Goal: Contribute content

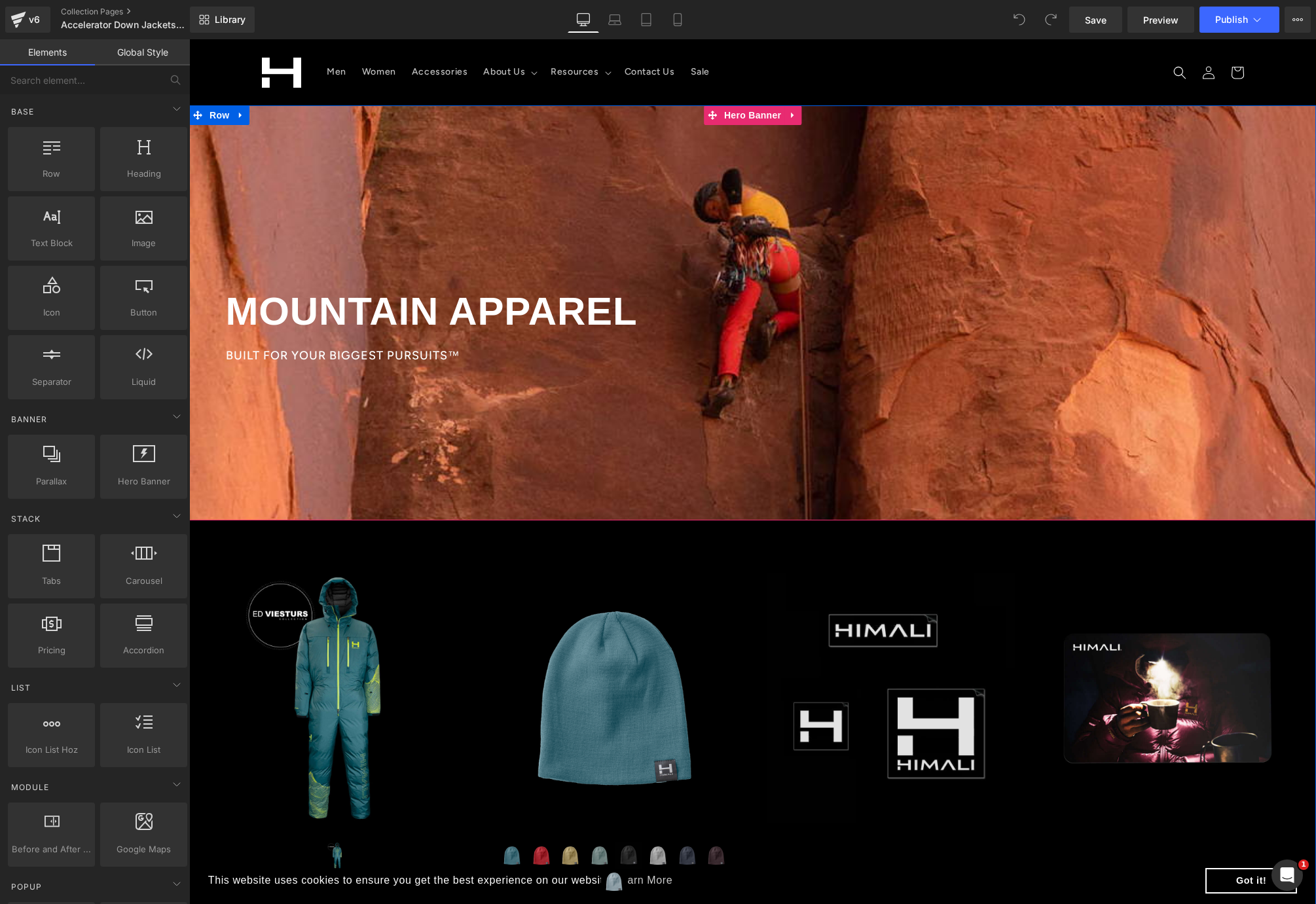
click at [542, 203] on div at bounding box center [753, 313] width 1127 height 415
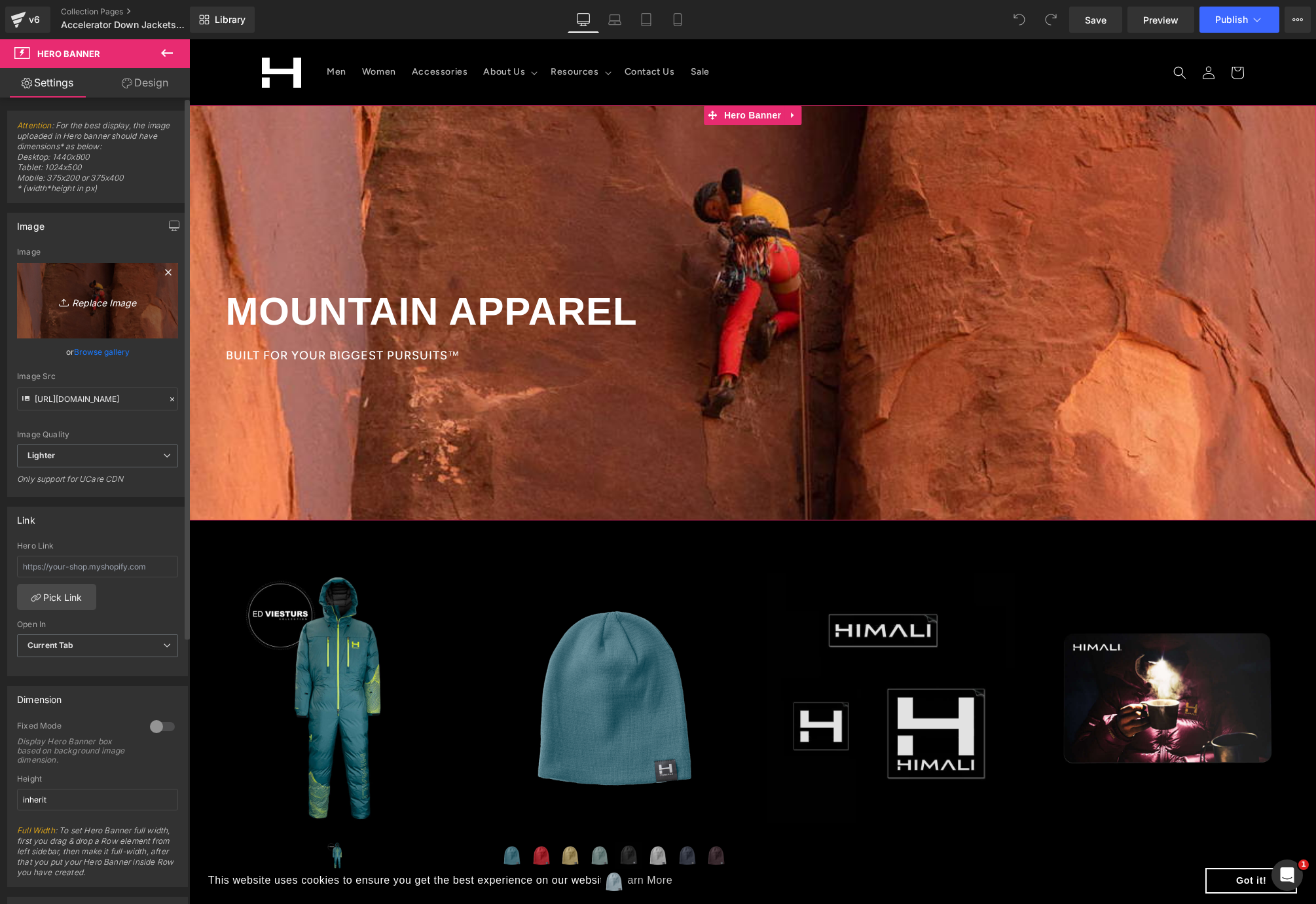
click at [93, 296] on icon "Replace Image" at bounding box center [98, 301] width 105 height 17
type input "C:\fakepath\web2025_Himali-9(1).jpg"
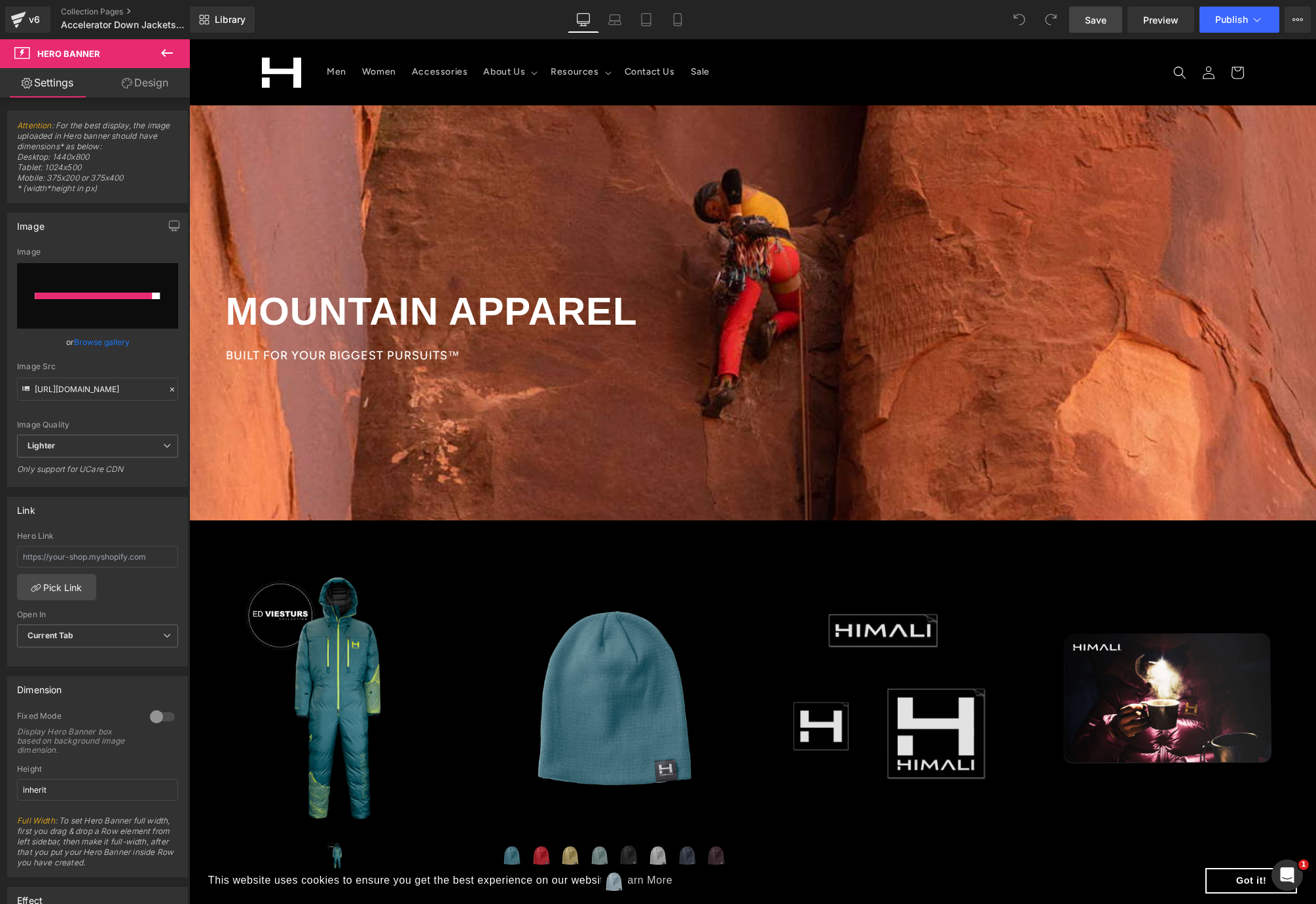
type input "[URL][DOMAIN_NAME]"
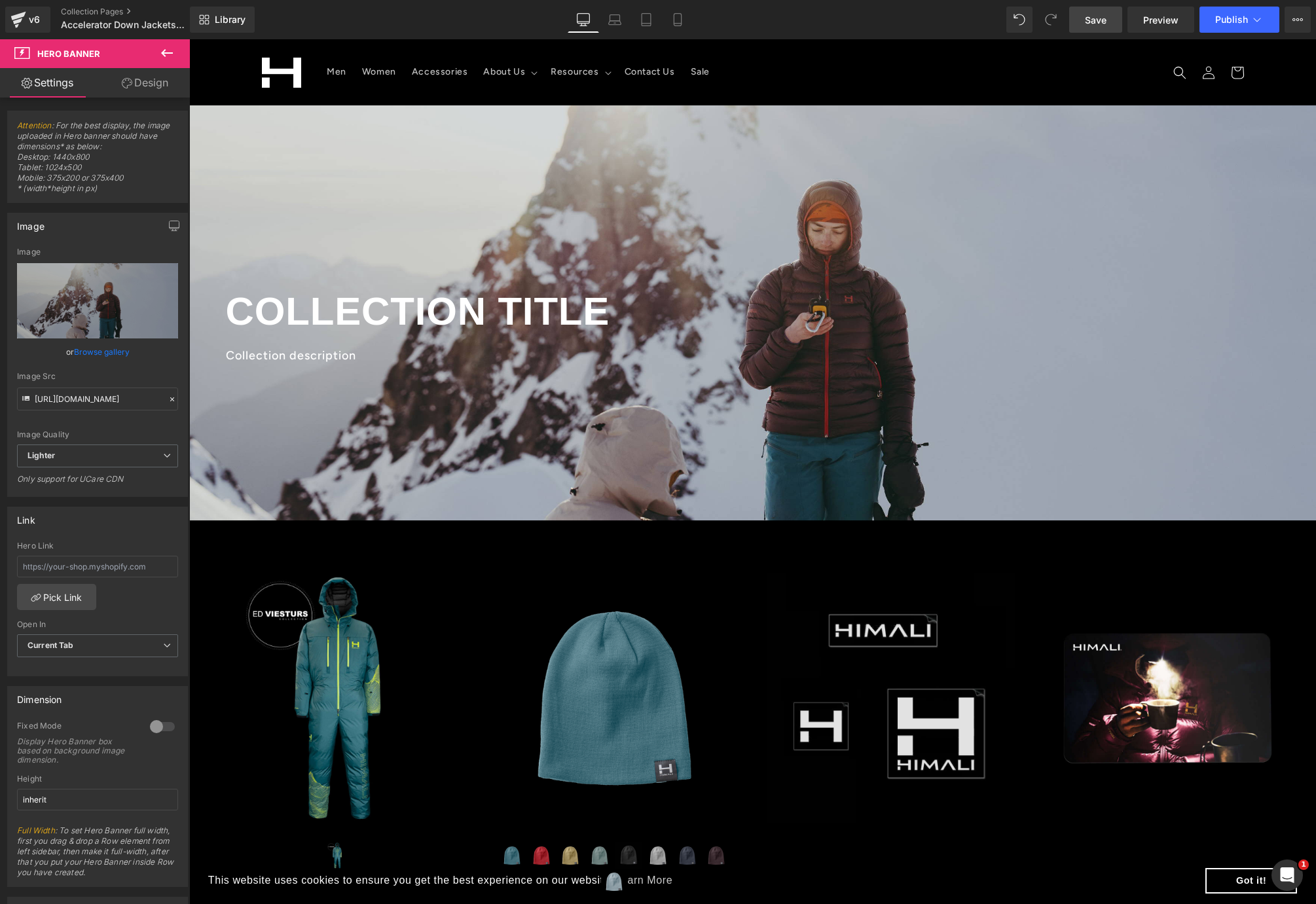
click at [1076, 17] on span "Save" at bounding box center [1095, 20] width 21 height 14
click at [1076, 1] on div "Library Desktop Desktop Laptop Tablet Mobile Save Preview Publish Scheduled Vie…" at bounding box center [753, 19] width 1126 height 39
click at [1076, 19] on span "Publish" at bounding box center [1231, 19] width 32 height 10
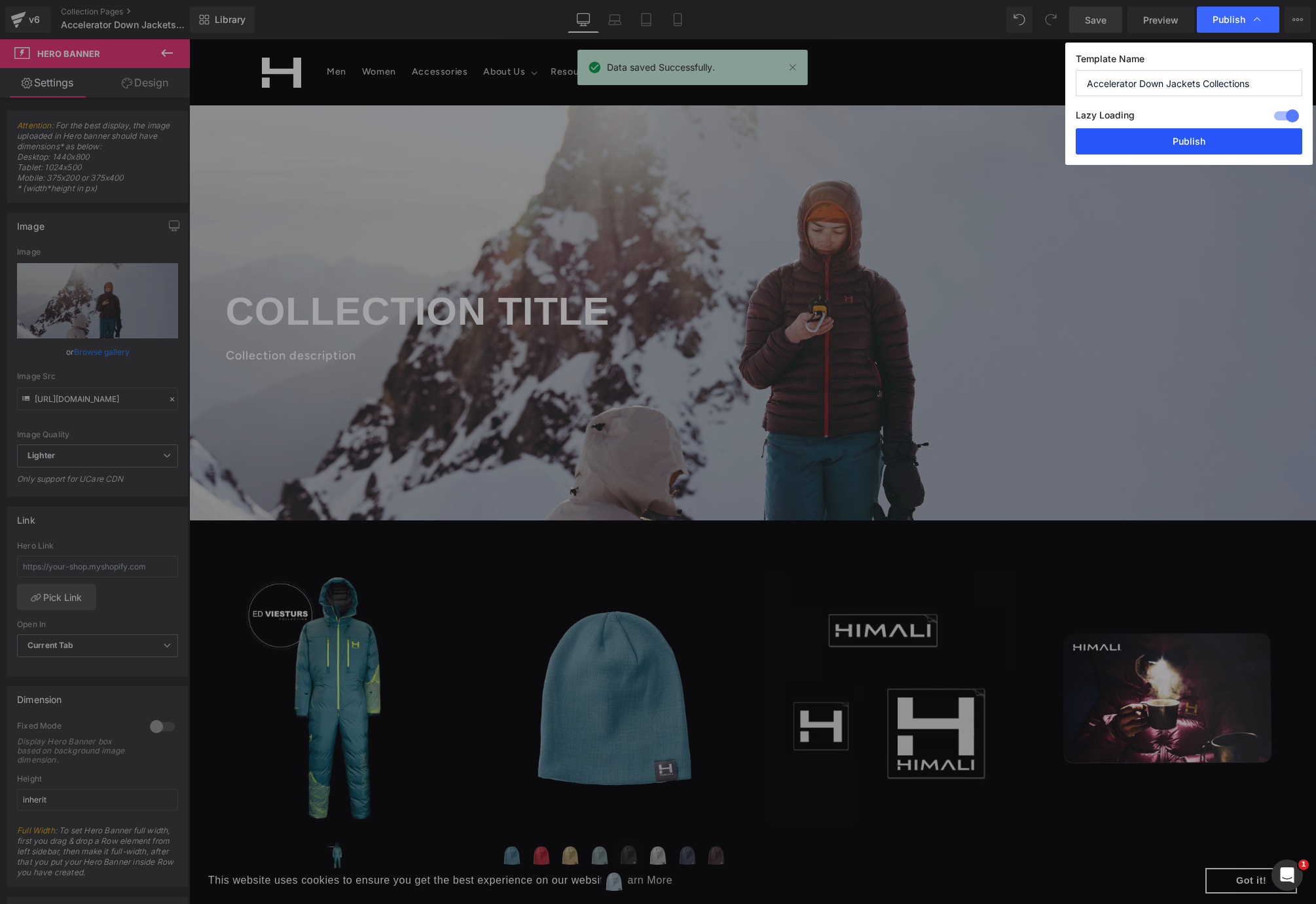
click at [1076, 150] on button "Publish" at bounding box center [1189, 141] width 227 height 26
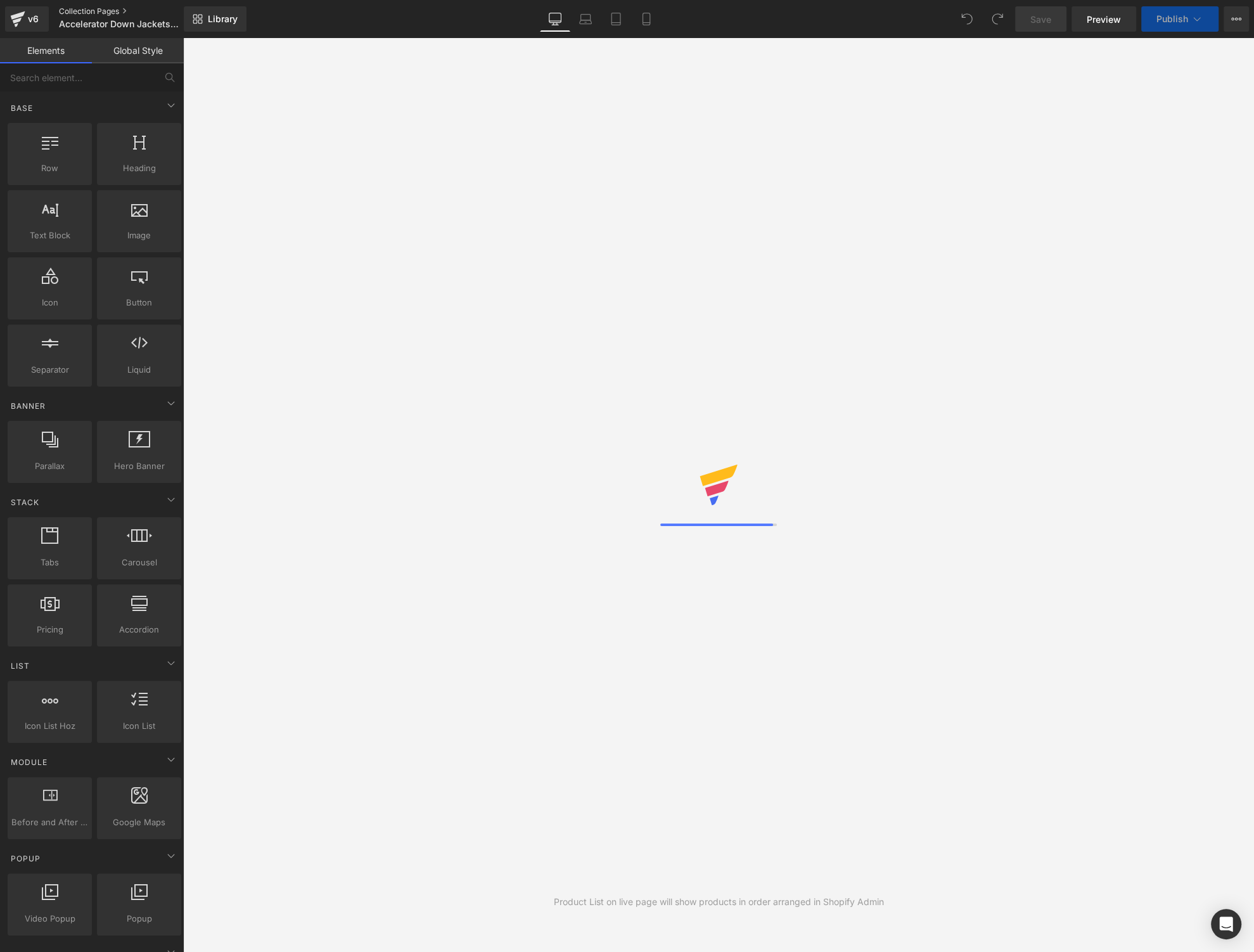
click at [69, 11] on link "Collection Pages" at bounding box center [131, 11] width 145 height 10
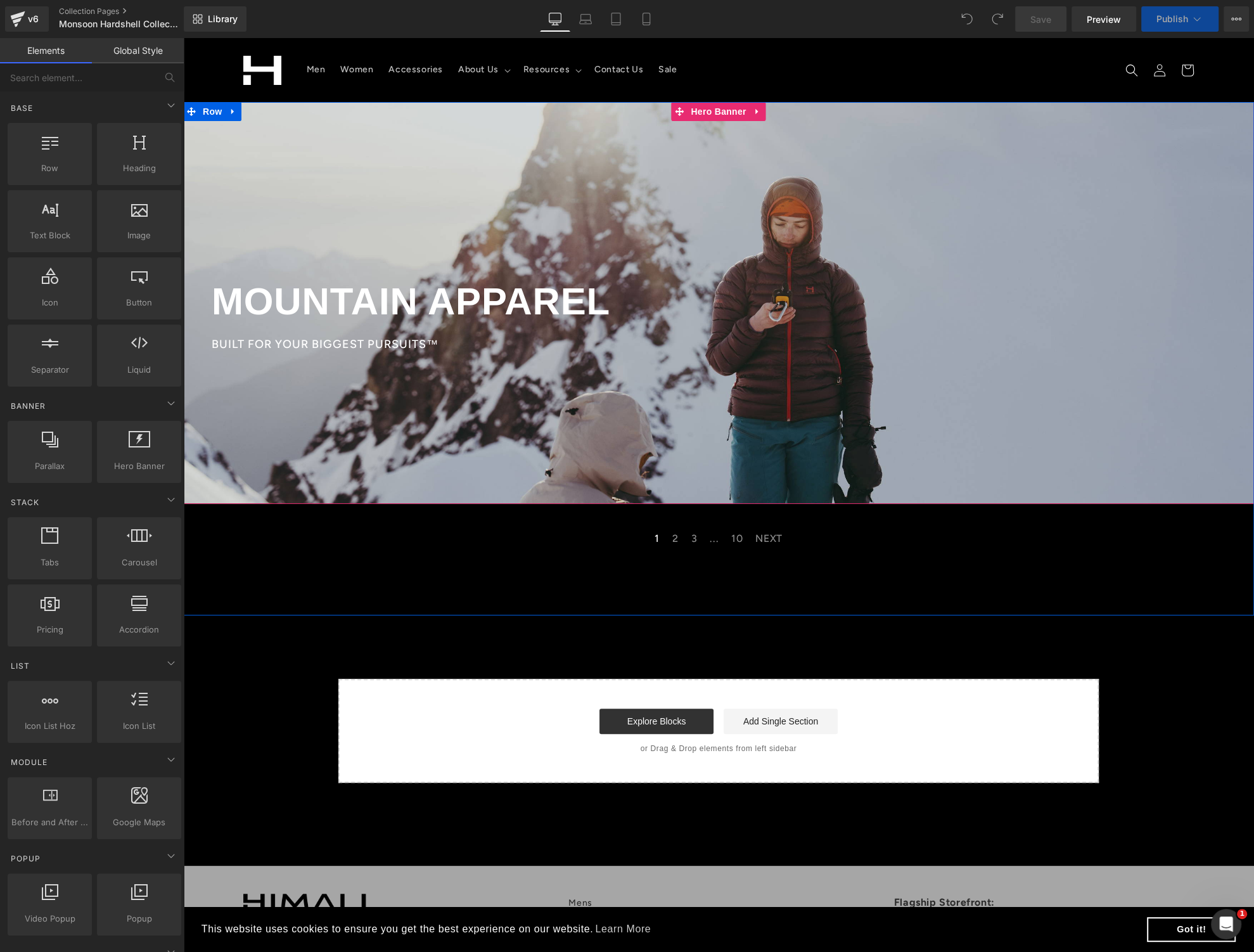
click at [372, 233] on div at bounding box center [718, 303] width 1071 height 402
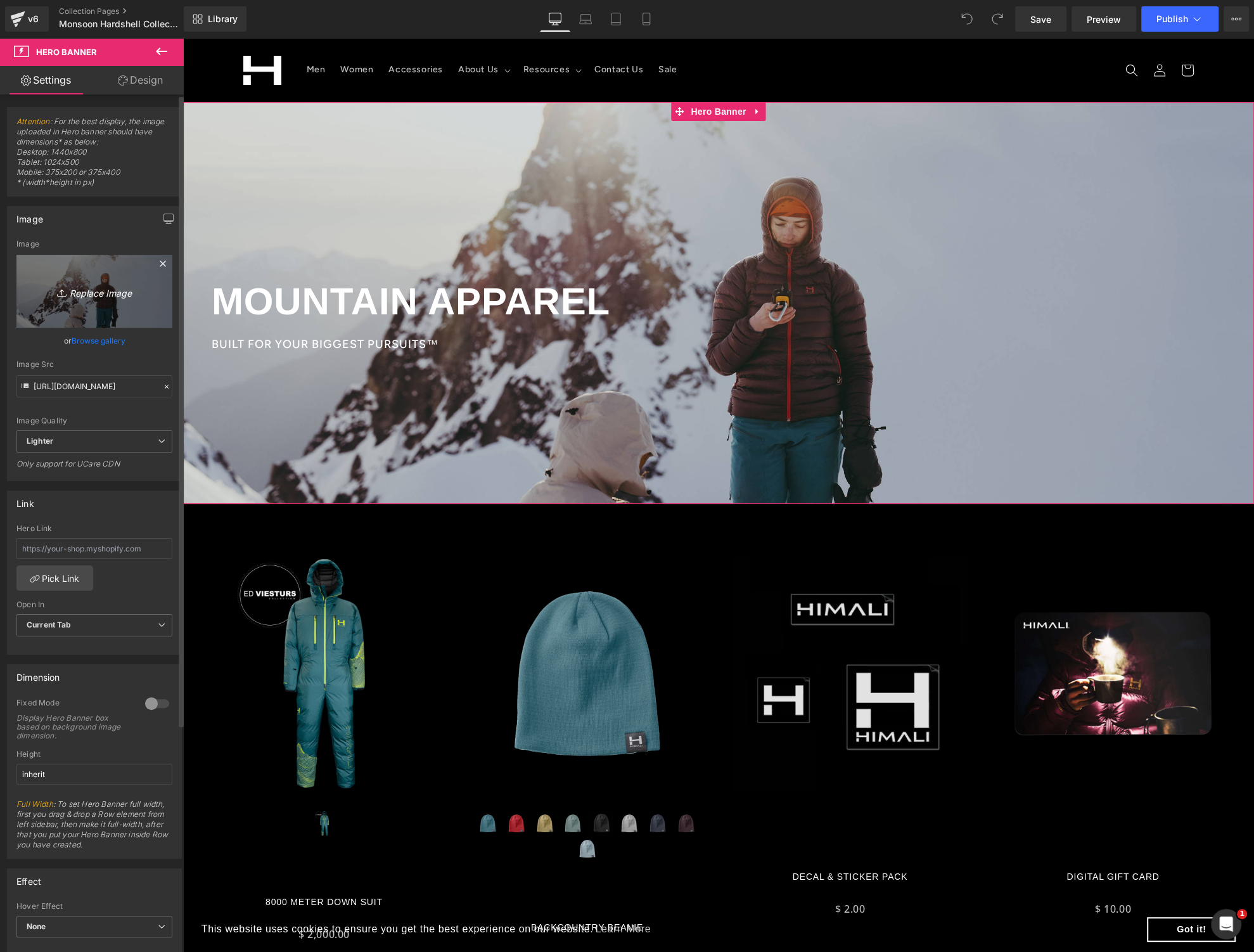
click at [102, 296] on icon "Replace Image" at bounding box center [95, 292] width 101 height 16
type input "C:\fakepath\webAJ4Z5112.jpg"
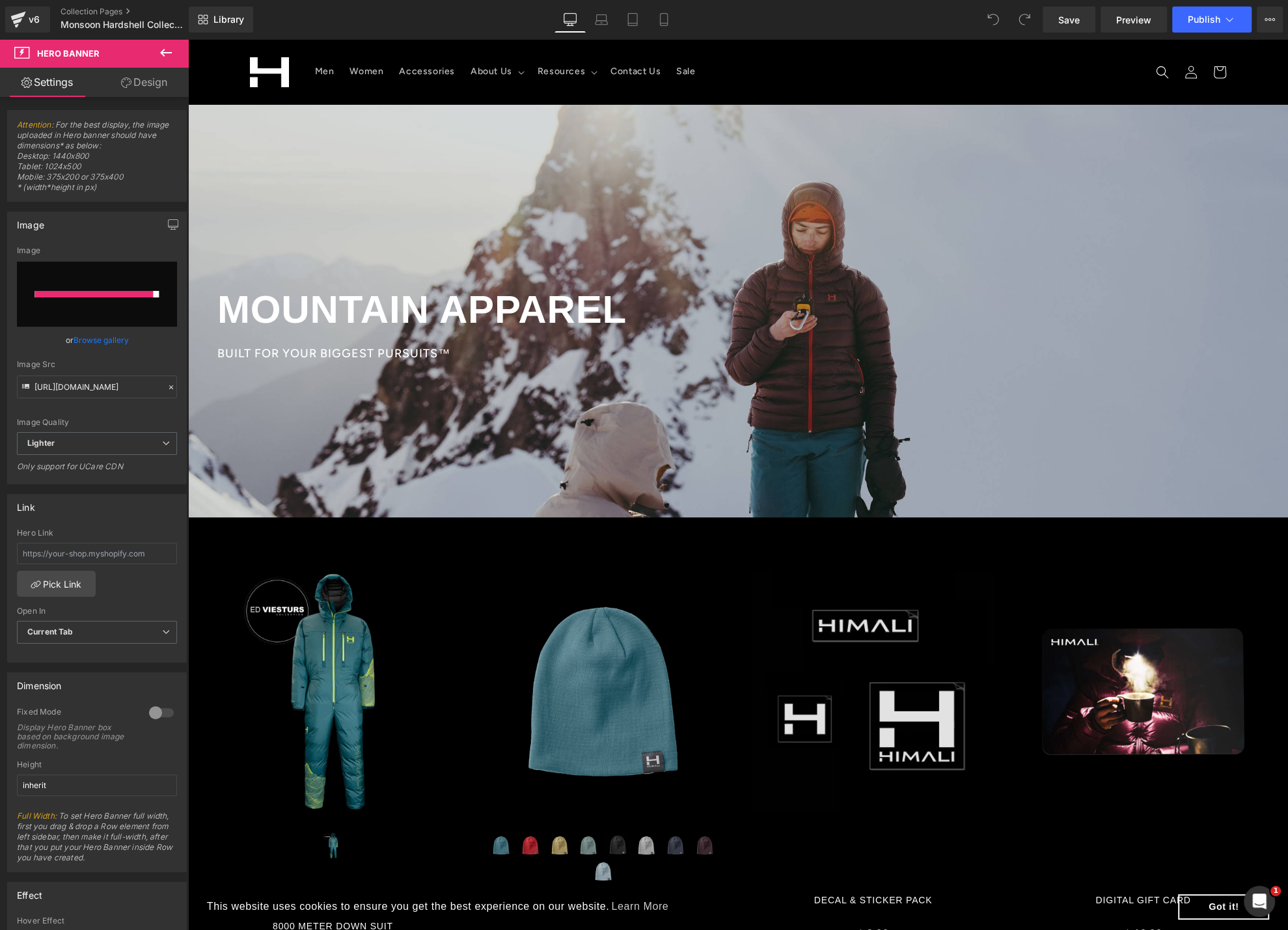
type input "[URL][DOMAIN_NAME]"
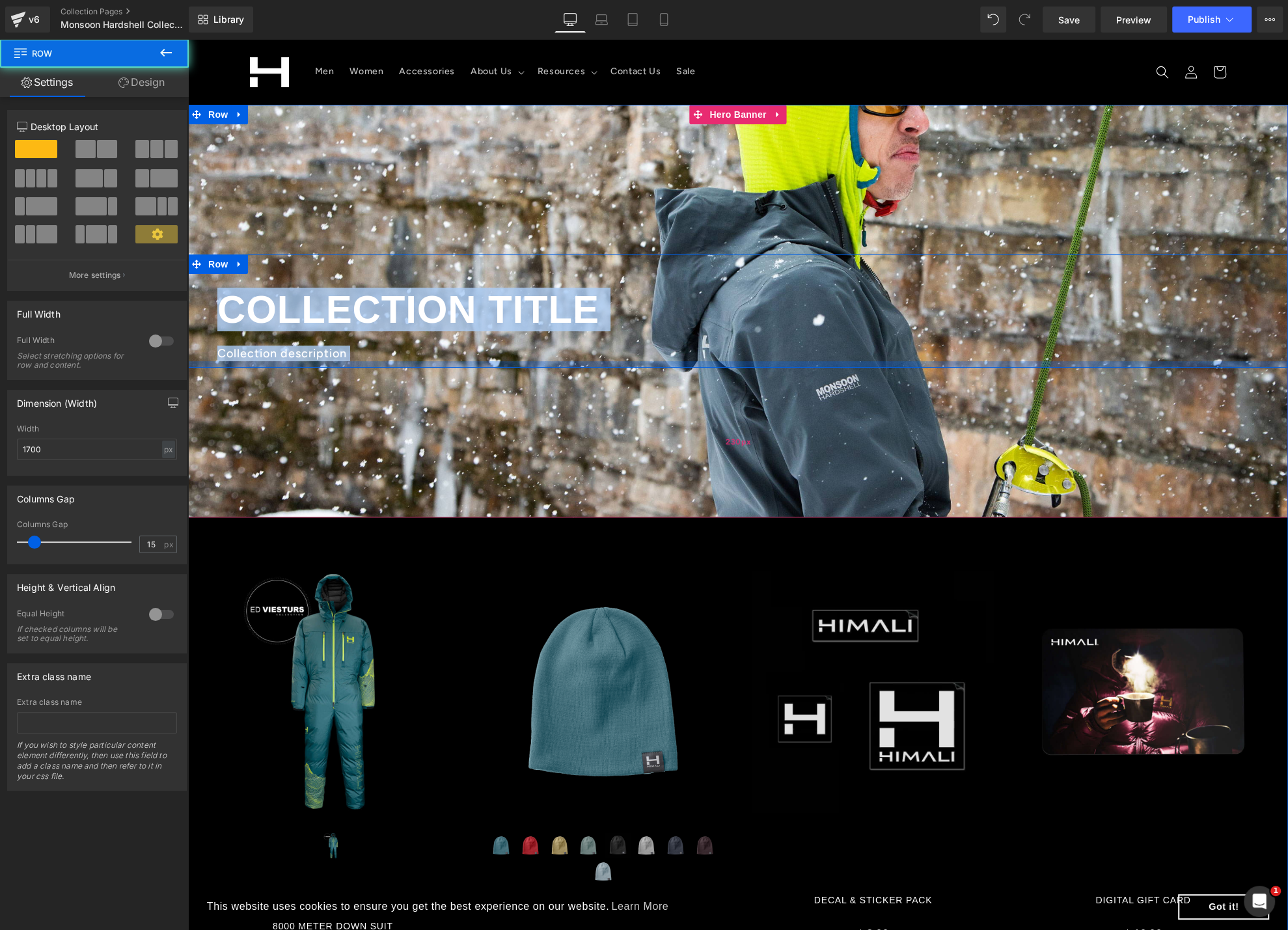
drag, startPoint x: 724, startPoint y: 285, endPoint x: 710, endPoint y: 370, distance: 86.1
click at [710, 370] on div "Collection title Collection Title Collection description Collection Desc Row He…" at bounding box center [738, 311] width 1100 height 413
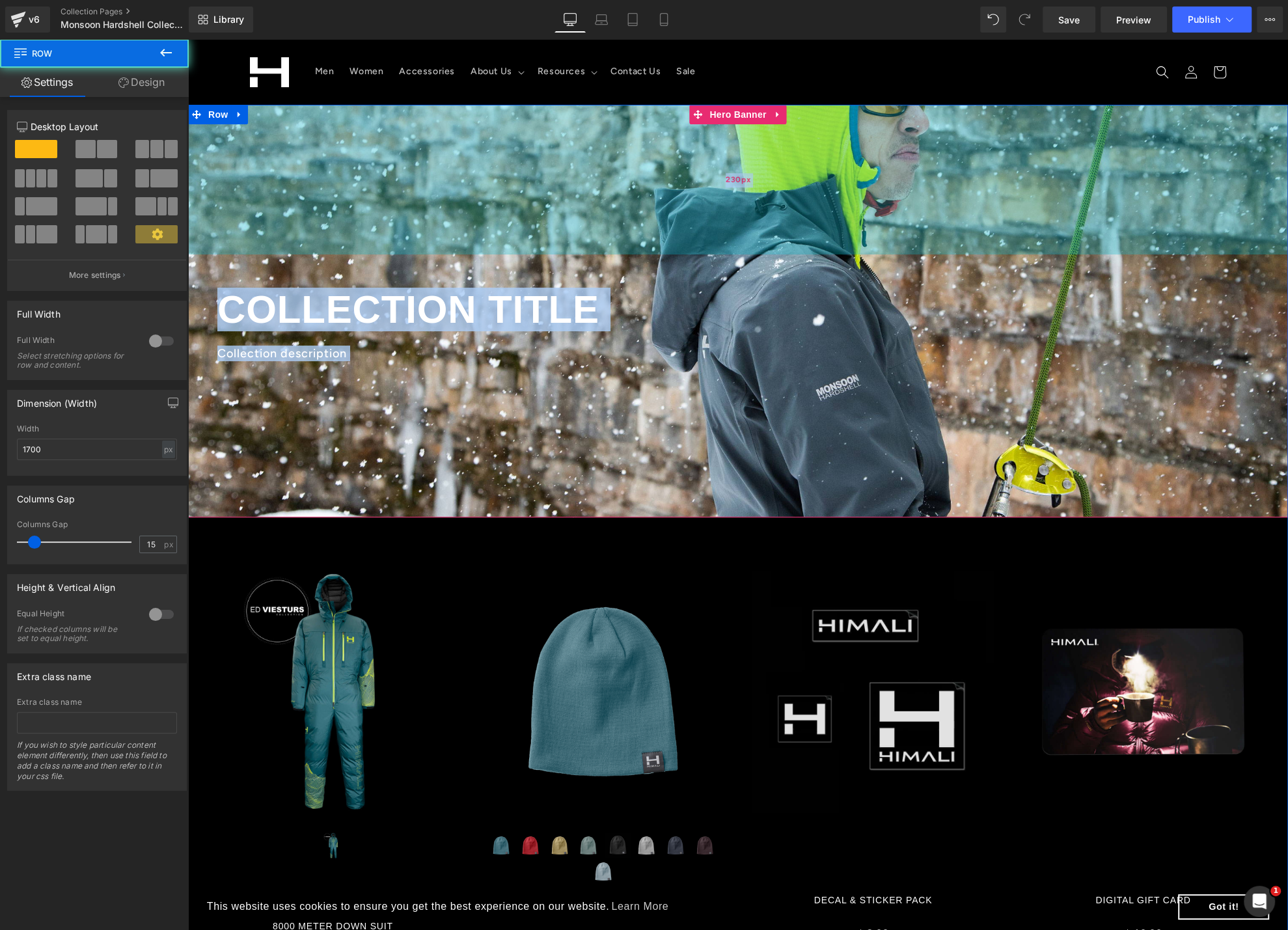
click at [752, 166] on div "230px" at bounding box center [738, 180] width 1100 height 149
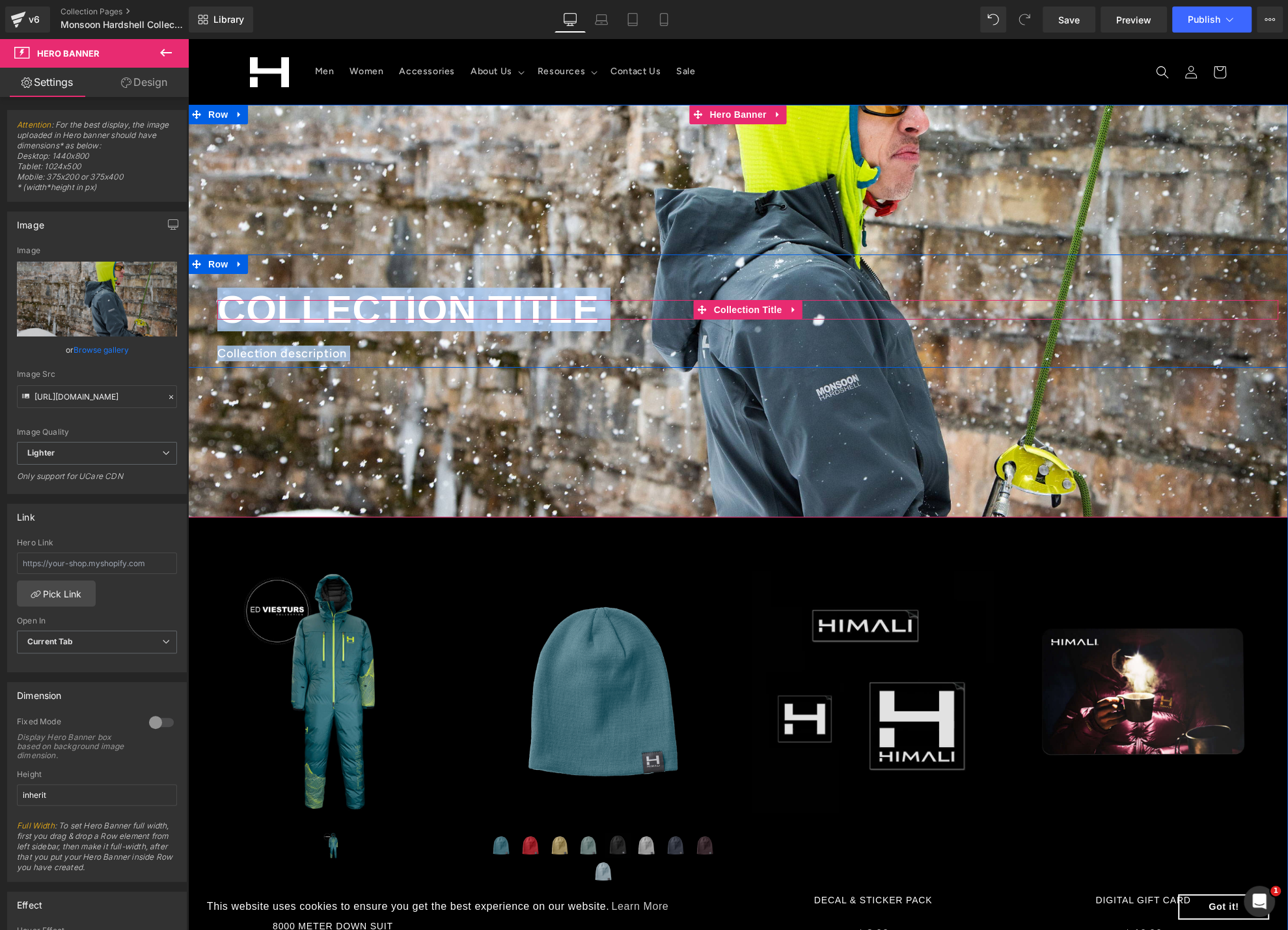
click at [704, 313] on span at bounding box center [702, 310] width 17 height 19
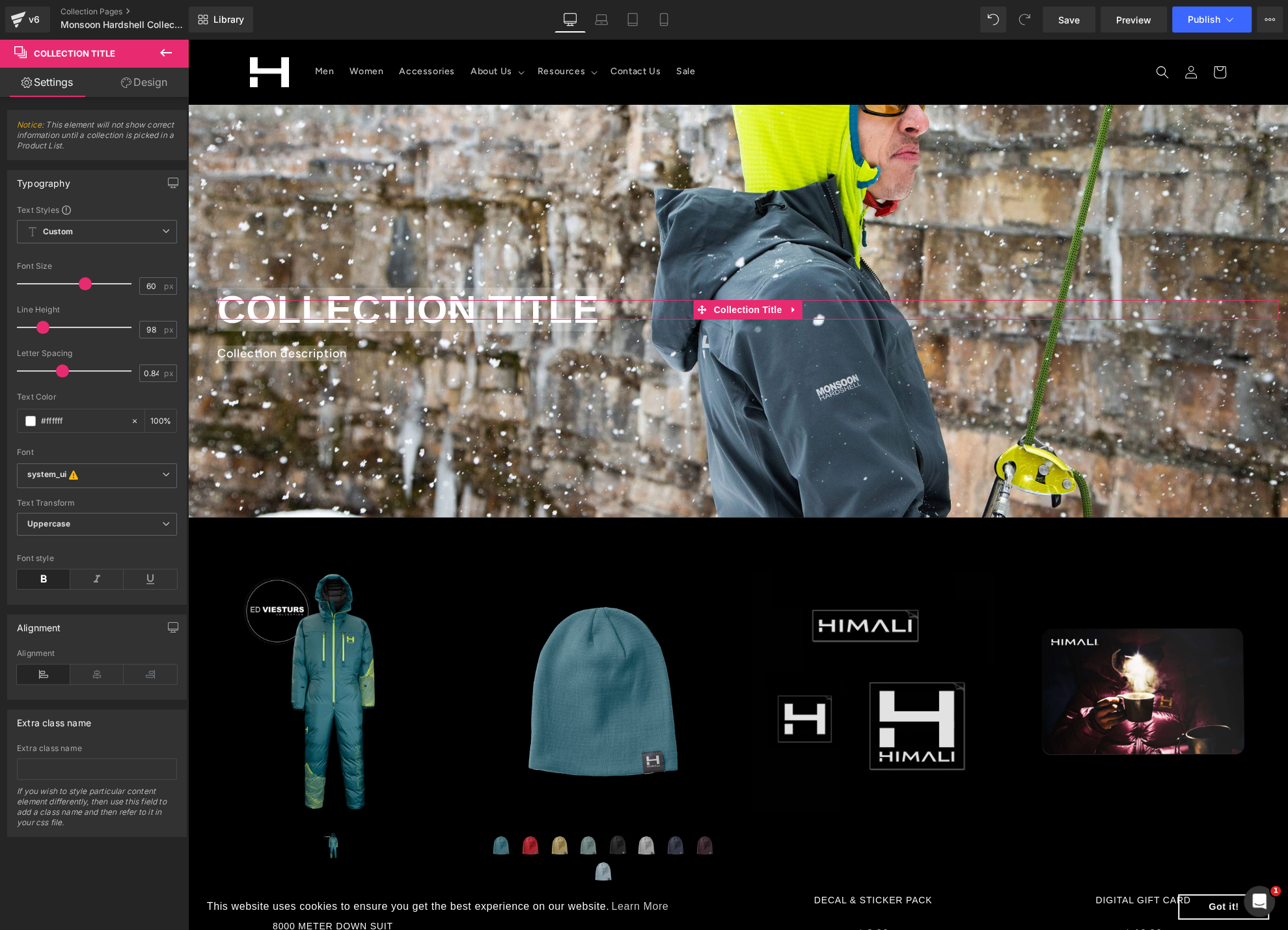
click at [106, 319] on div at bounding box center [77, 328] width 108 height 26
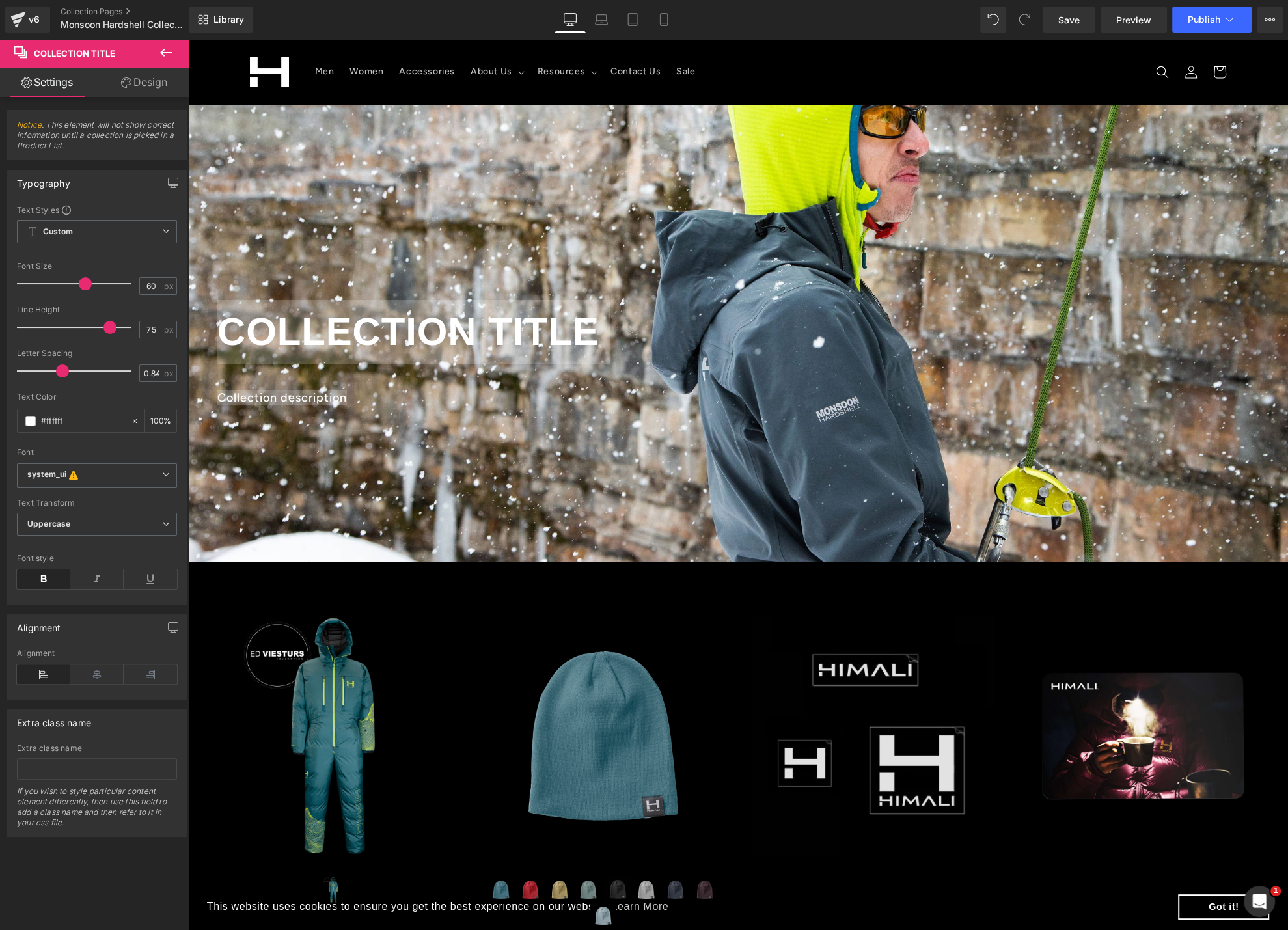
type input "66"
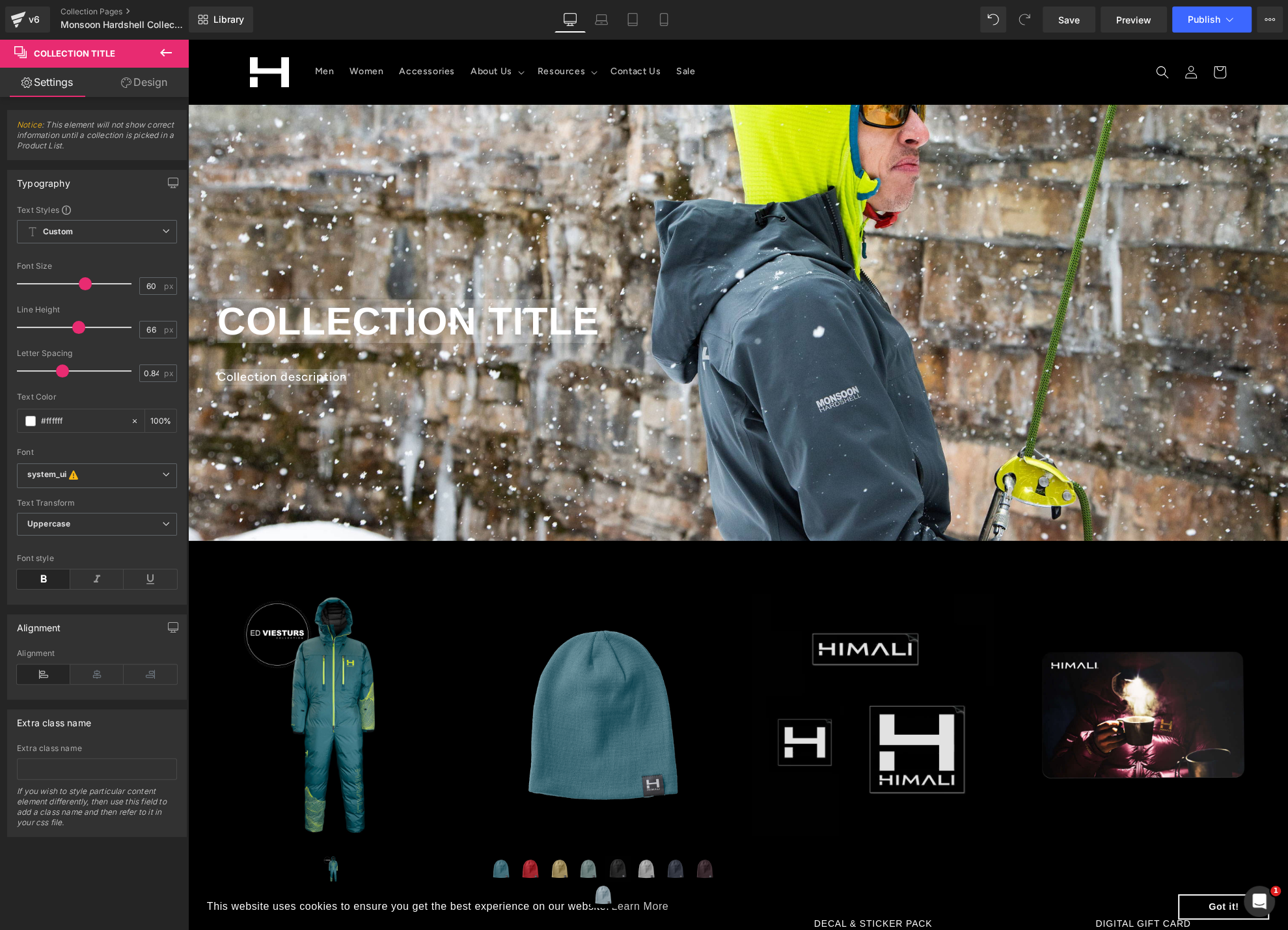
drag, startPoint x: 109, startPoint y: 329, endPoint x: 78, endPoint y: 329, distance: 31.0
click at [78, 329] on span at bounding box center [78, 327] width 13 height 13
click at [176, 53] on button at bounding box center [166, 53] width 45 height 29
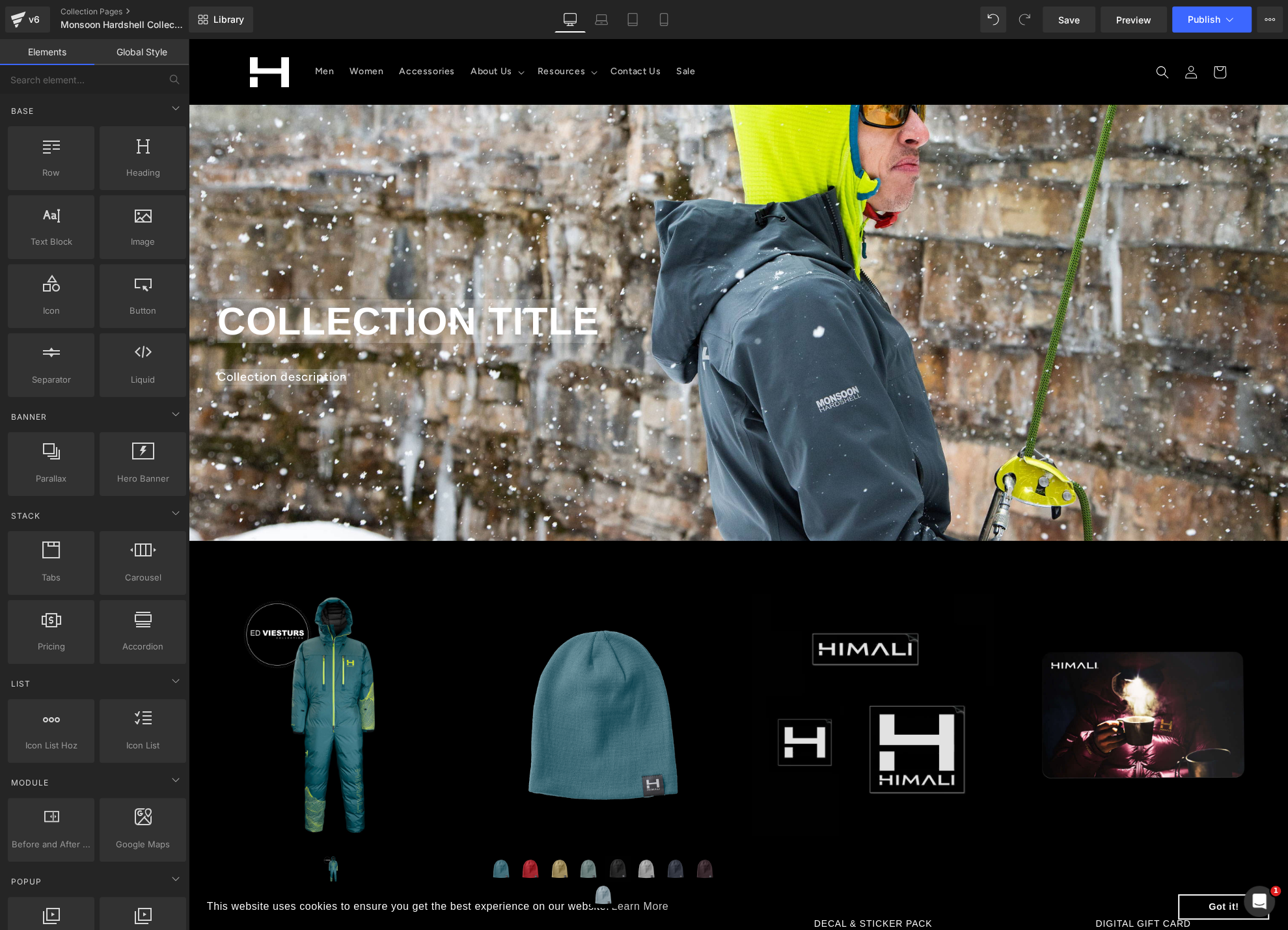
click at [188, 39] on div "230px" at bounding box center [188, 39] width 0 height 0
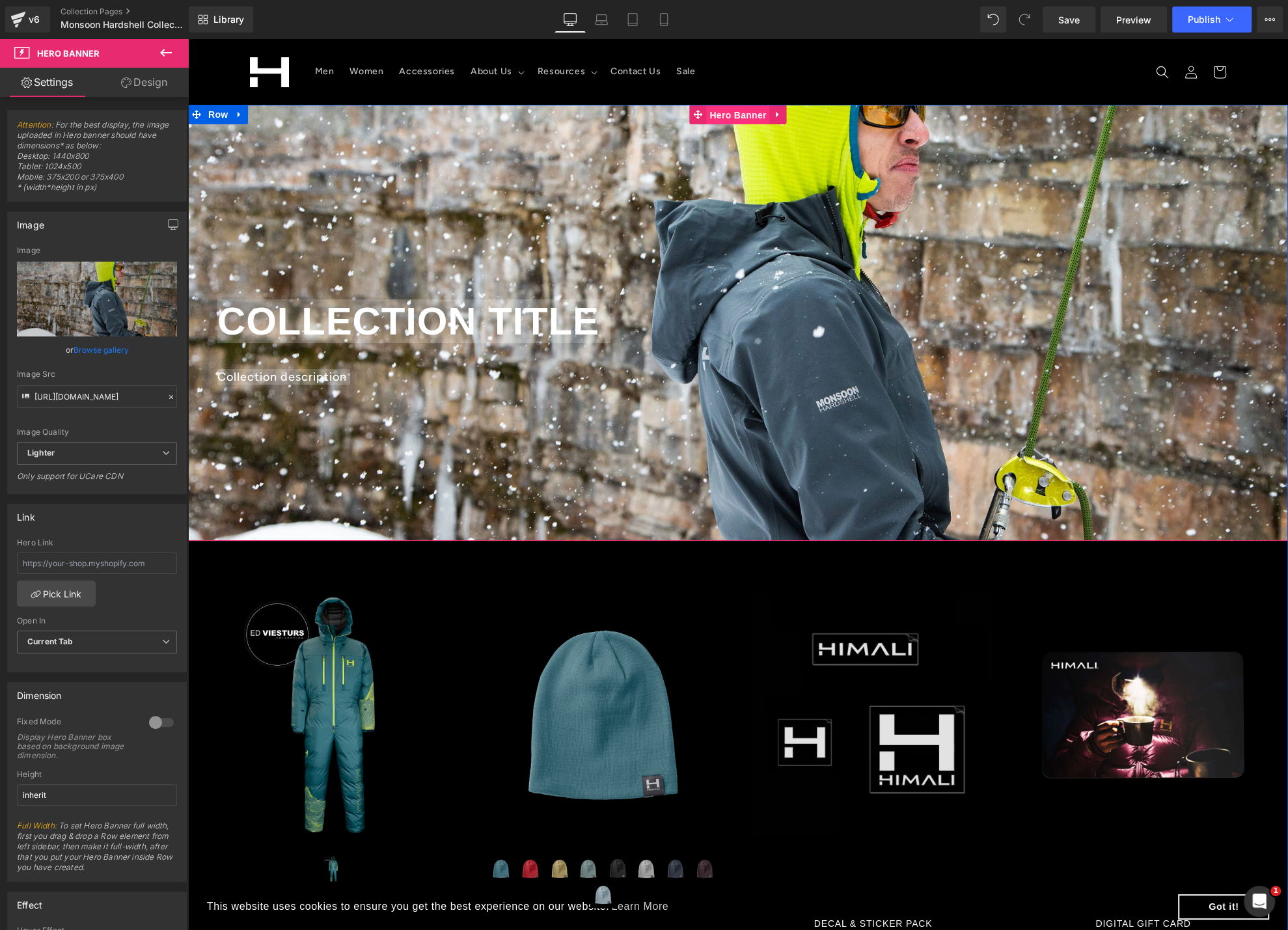
click at [719, 115] on span "Hero Banner" at bounding box center [738, 115] width 63 height 19
click at [1214, 27] on button "Publish" at bounding box center [1212, 19] width 79 height 26
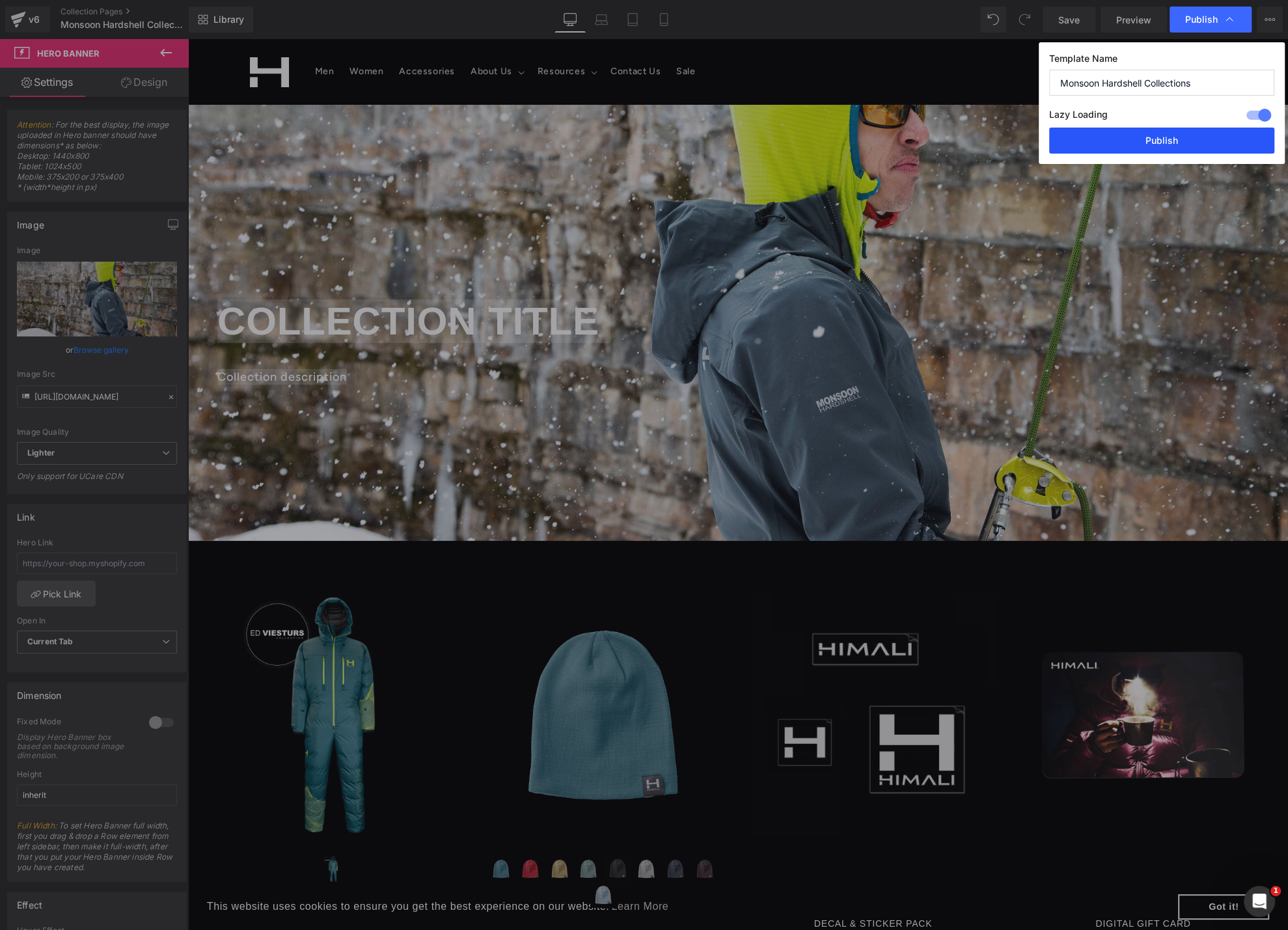
click at [1169, 149] on button "Publish" at bounding box center [1161, 140] width 225 height 26
